Goal: Check status: Check status

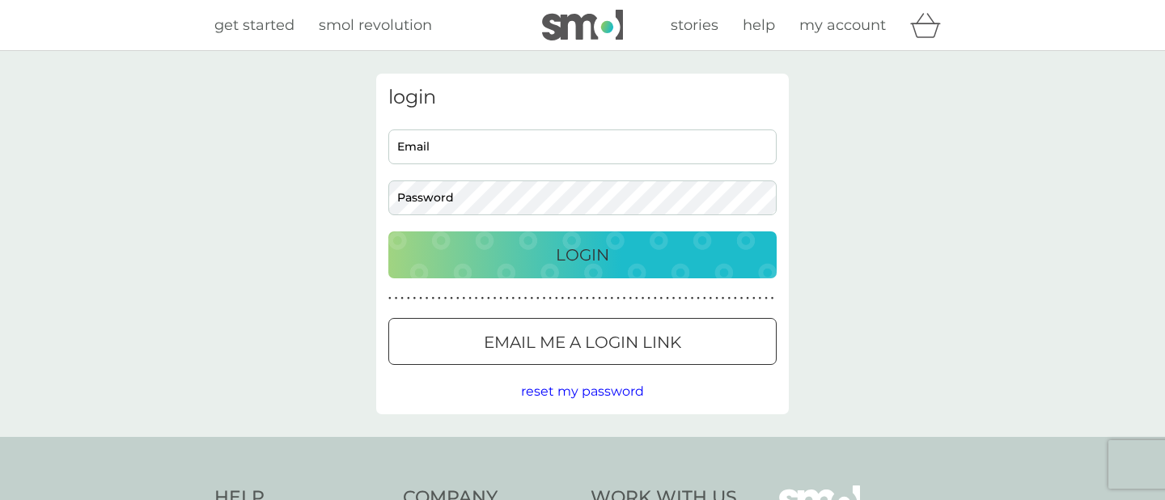
type input "[DOMAIN_NAME][EMAIL_ADDRESS][DOMAIN_NAME]"
click at [429, 276] on button "Login" at bounding box center [582, 254] width 388 height 47
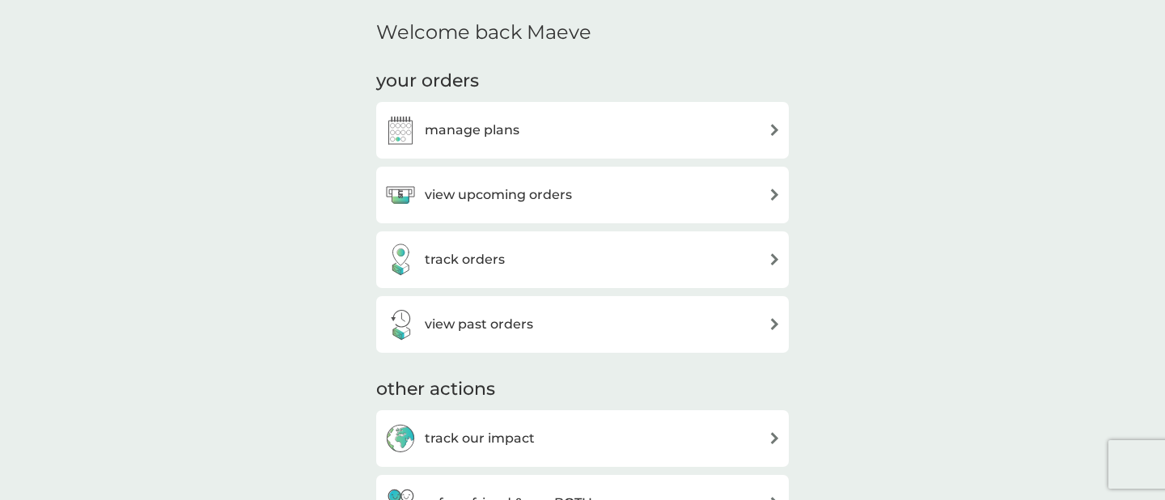
scroll to position [484, 0]
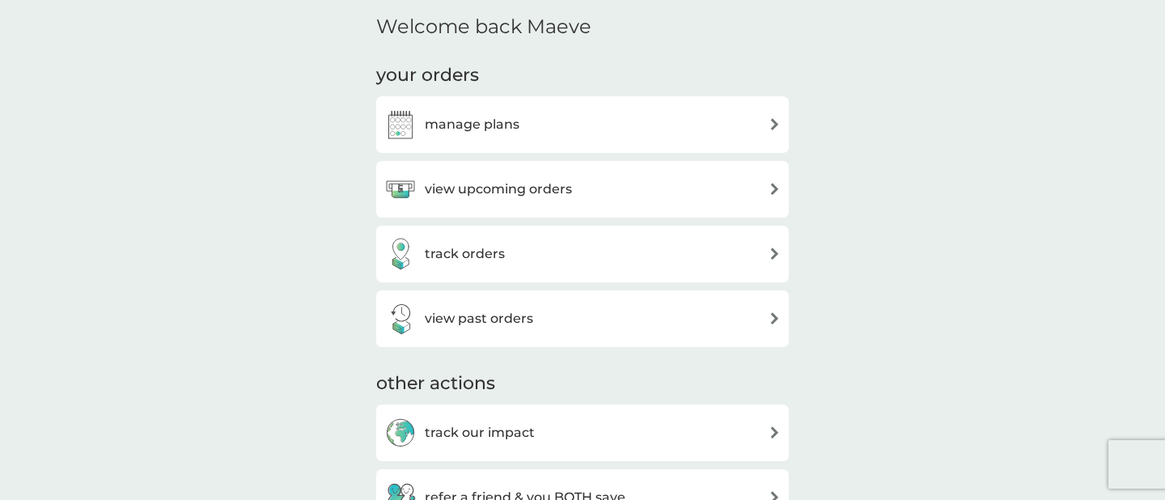
click at [498, 118] on h3 "manage plans" at bounding box center [472, 124] width 95 height 21
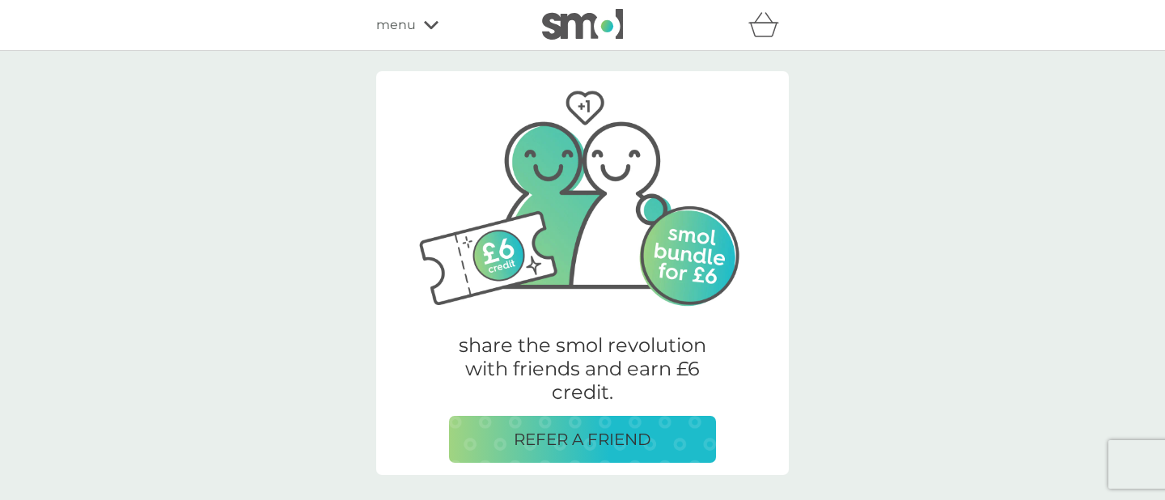
scroll to position [484, 0]
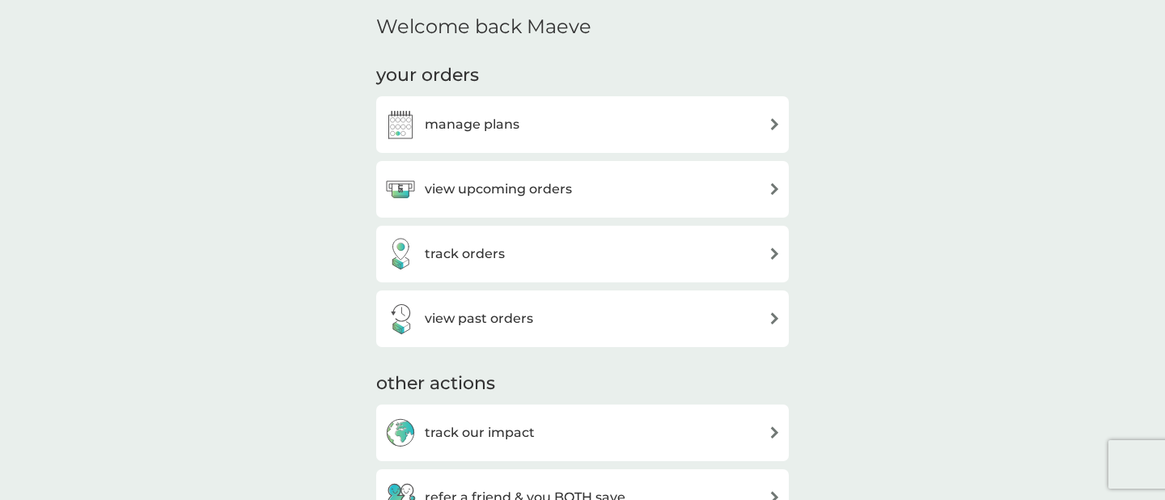
click at [440, 256] on h3 "track orders" at bounding box center [465, 253] width 80 height 21
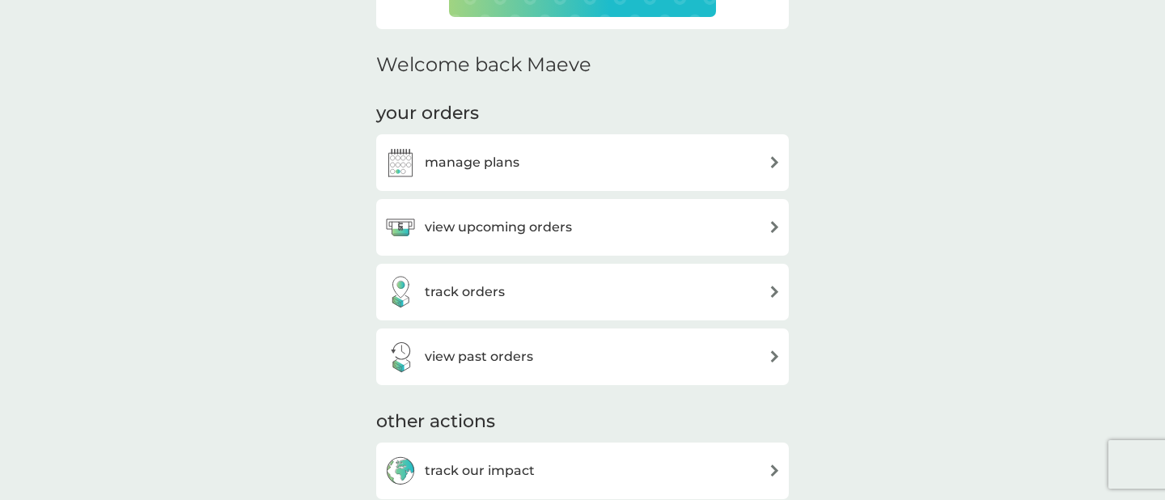
scroll to position [509, 0]
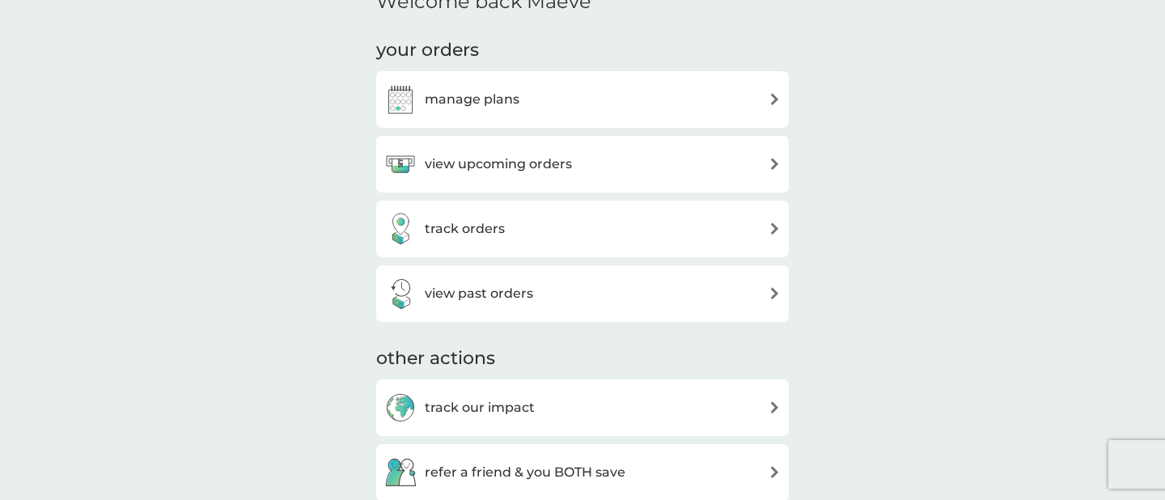
click at [531, 224] on div "track orders" at bounding box center [582, 229] width 396 height 32
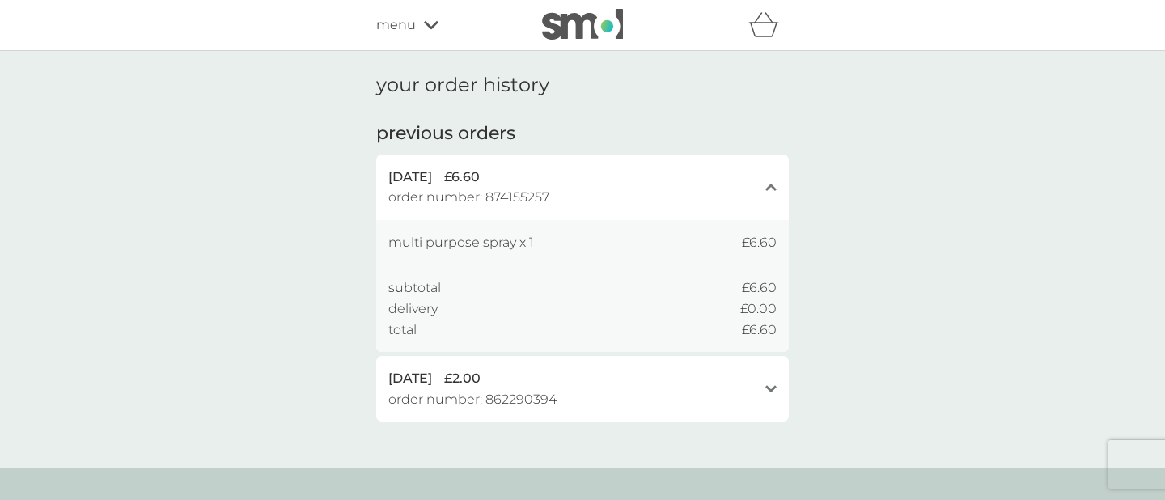
click at [414, 27] on span "menu" at bounding box center [396, 25] width 40 height 21
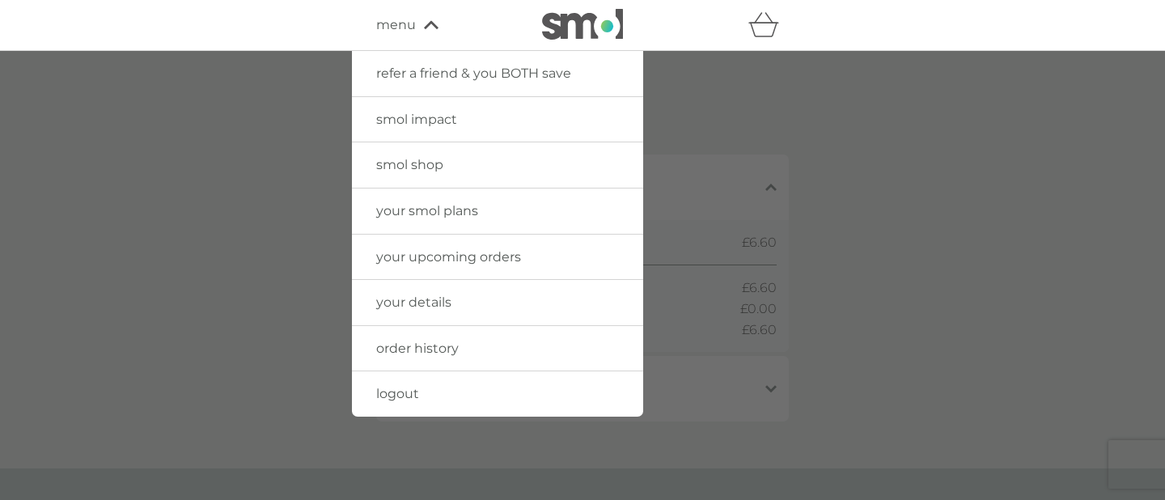
click at [420, 349] on span "order history" at bounding box center [417, 348] width 82 height 15
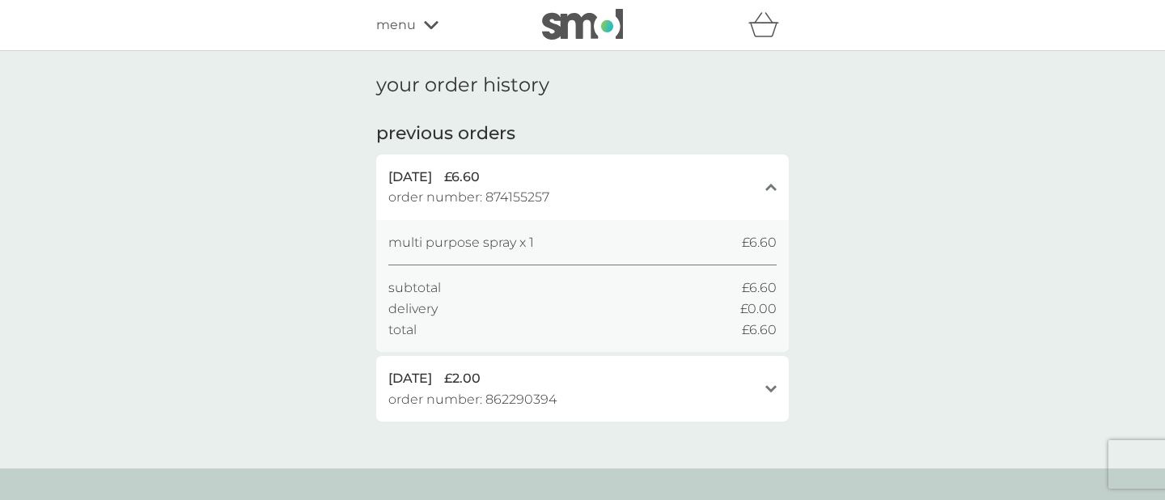
click at [409, 30] on span "menu" at bounding box center [396, 25] width 40 height 21
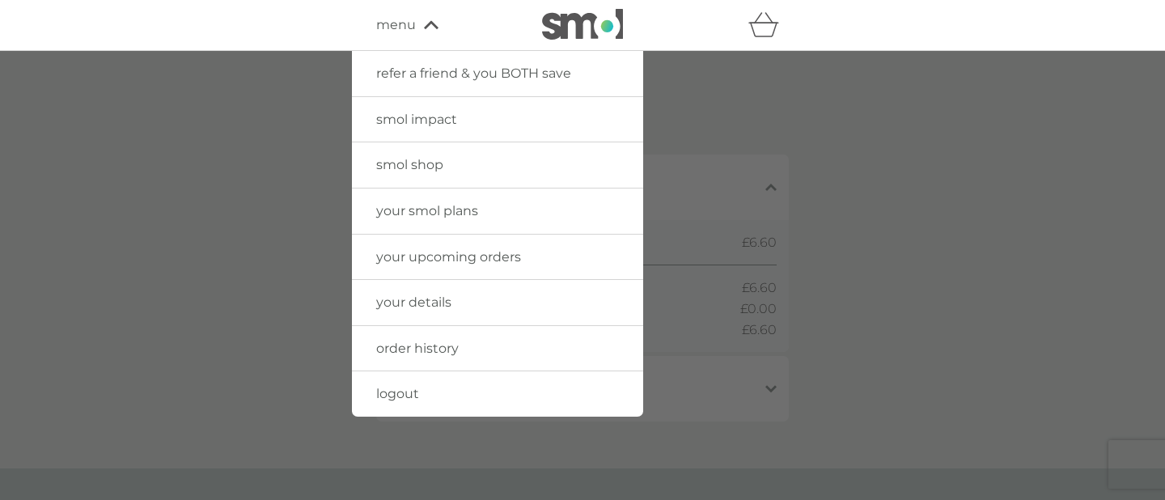
click at [430, 267] on link "your upcoming orders" at bounding box center [497, 257] width 291 height 45
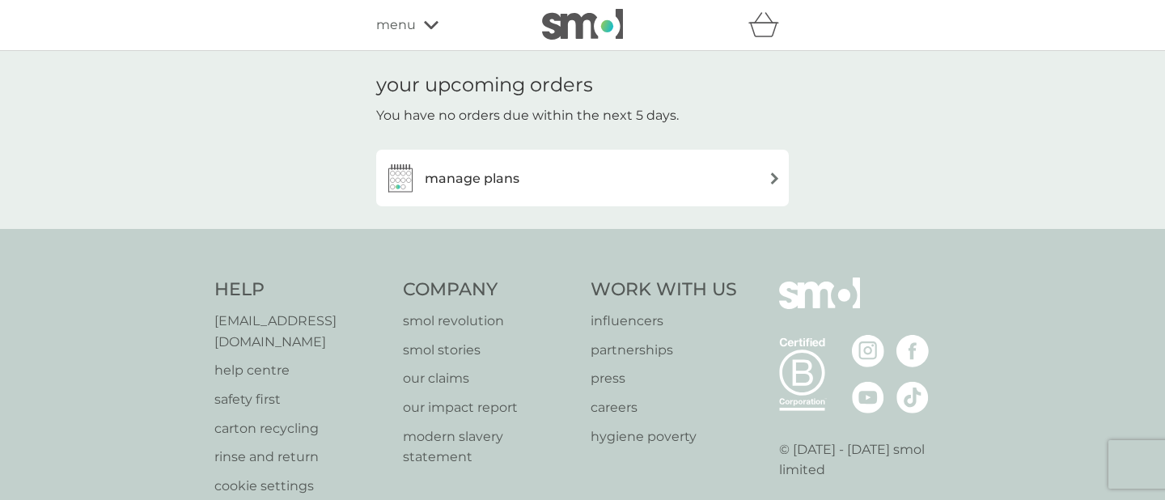
click at [480, 187] on h3 "manage plans" at bounding box center [472, 178] width 95 height 21
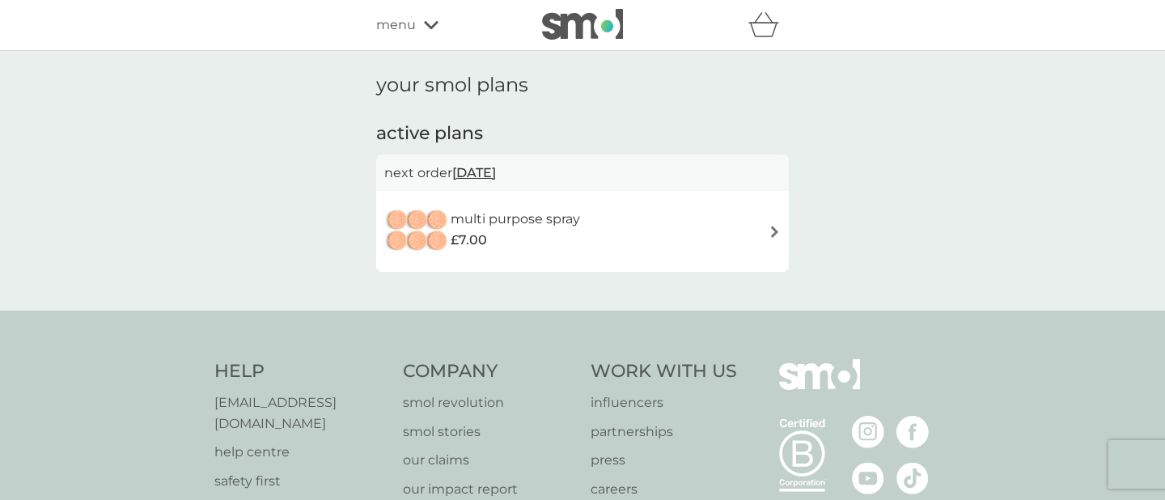
click at [406, 24] on span "menu" at bounding box center [396, 25] width 40 height 21
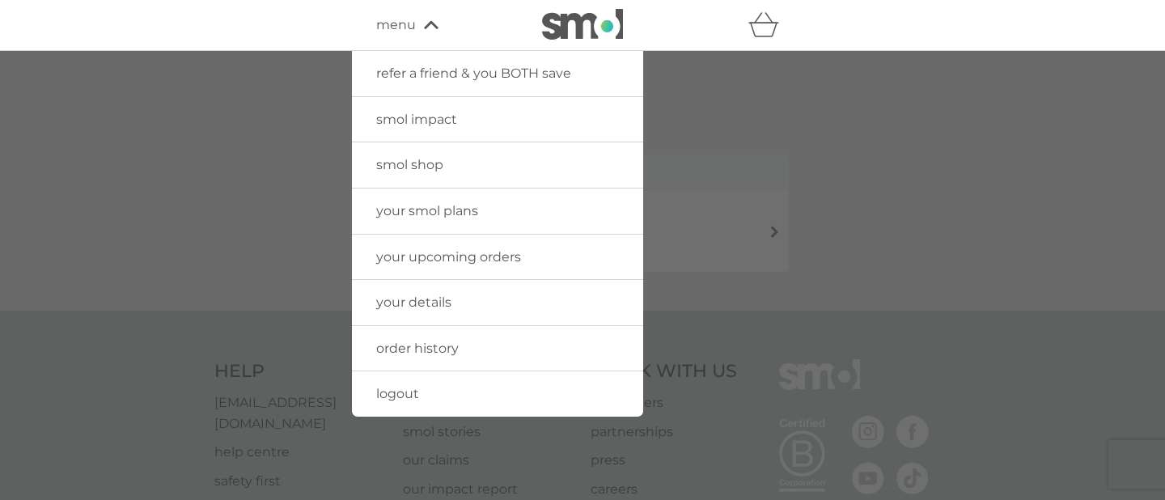
click at [431, 251] on span "your upcoming orders" at bounding box center [448, 256] width 145 height 15
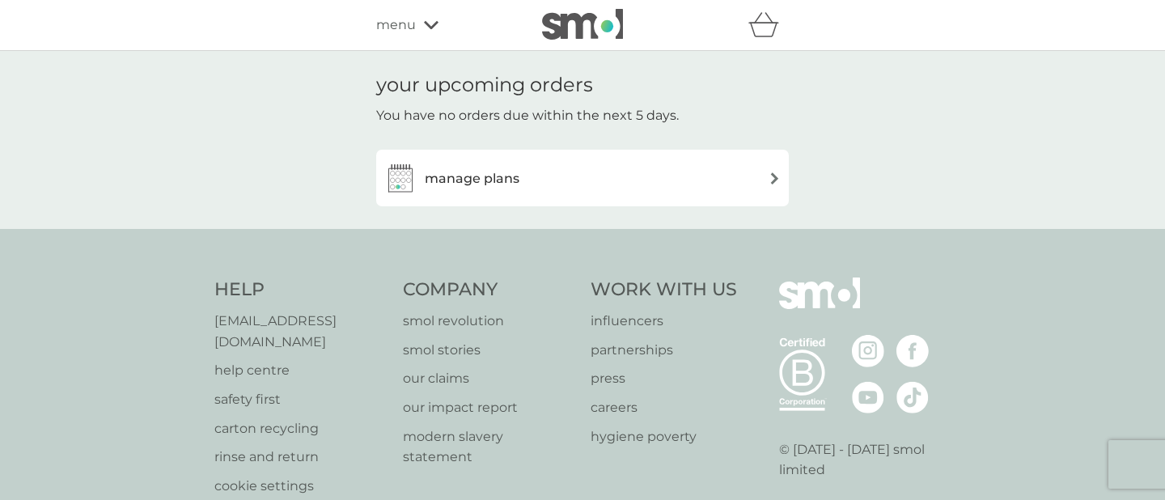
click at [472, 181] on h3 "manage plans" at bounding box center [472, 178] width 95 height 21
